Goal: Check status: Check status

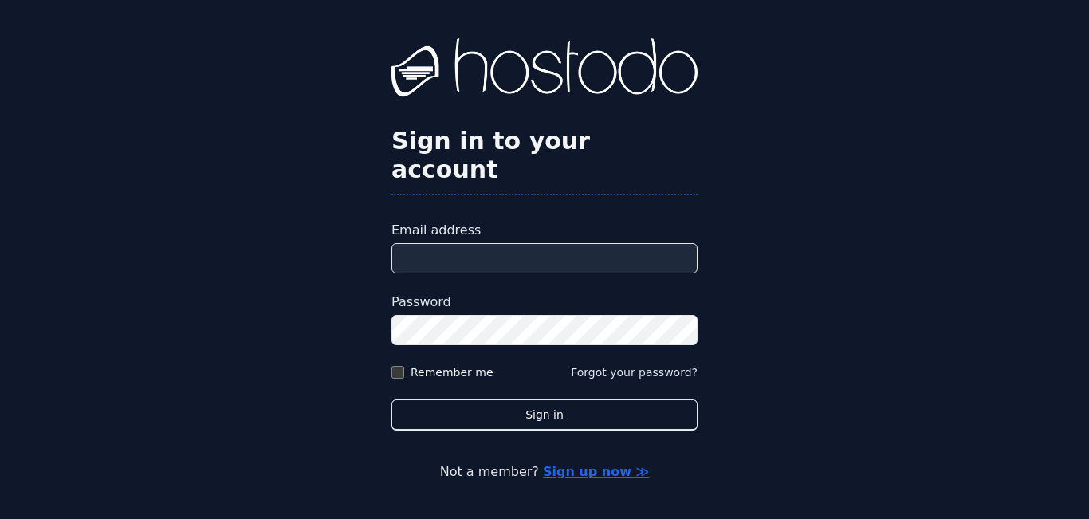
type input "**********"
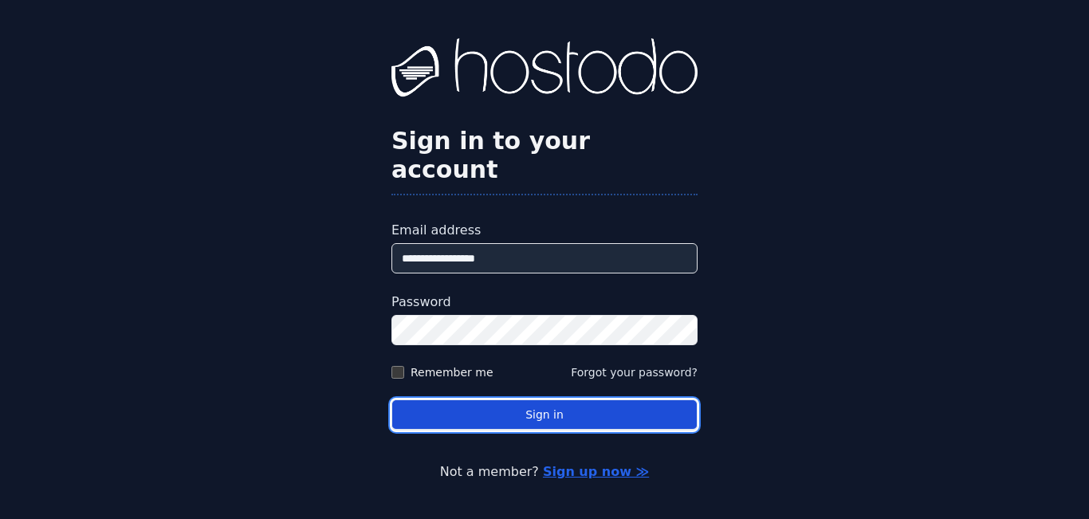
click at [462, 399] on button "Sign in" at bounding box center [545, 414] width 306 height 31
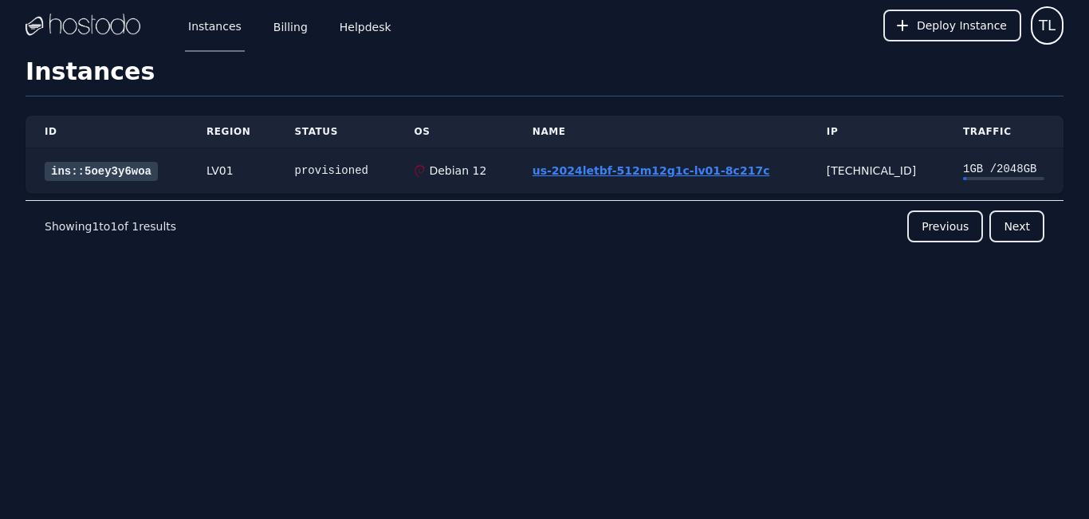
click at [657, 165] on link "us-2024letbf-512m12g1c-lv01-8c217c" at bounding box center [652, 170] width 238 height 13
